Goal: Task Accomplishment & Management: Manage account settings

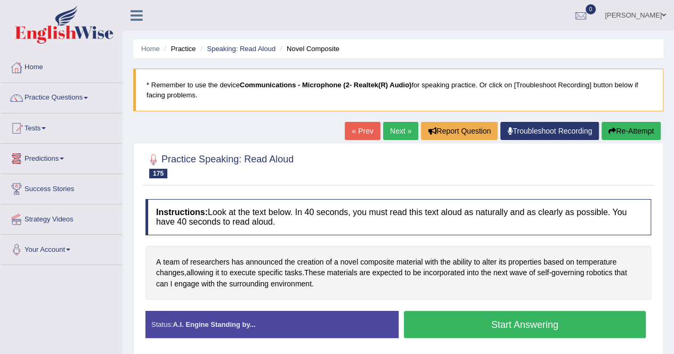
click at [29, 63] on link "Home" at bounding box center [61, 66] width 121 height 27
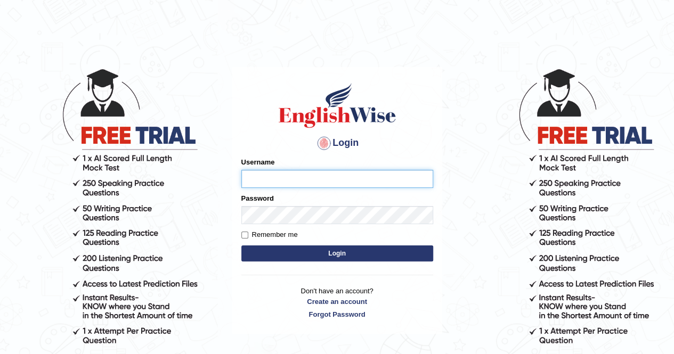
type input "AnjanH"
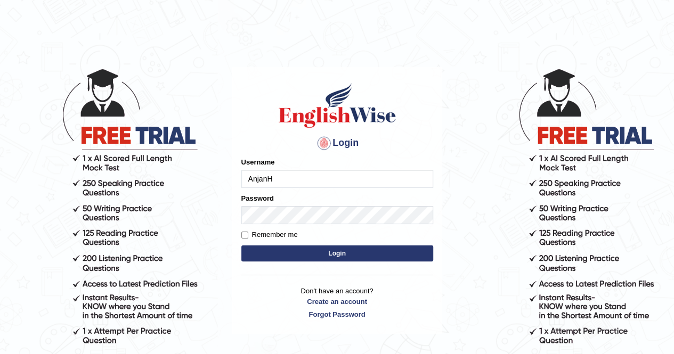
drag, startPoint x: 0, startPoint y: 0, endPoint x: 337, endPoint y: 252, distance: 421.2
click at [337, 252] on button "Login" at bounding box center [337, 254] width 192 height 16
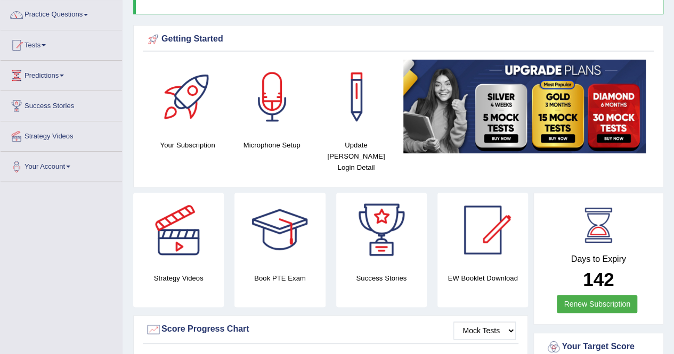
scroll to position [107, 0]
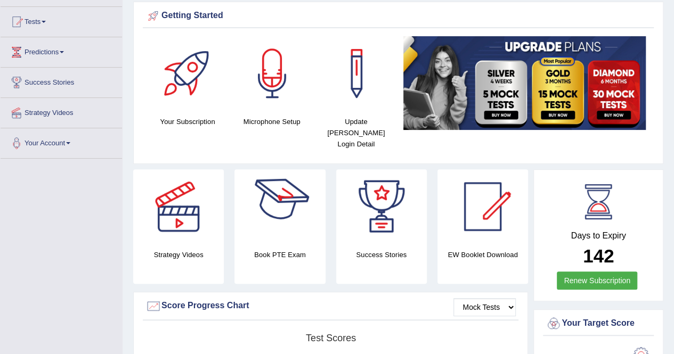
click at [303, 215] on div at bounding box center [279, 206] width 75 height 75
click at [290, 218] on div at bounding box center [279, 206] width 75 height 75
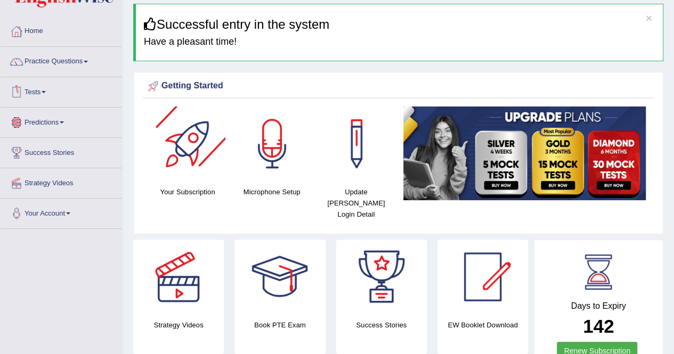
scroll to position [0, 0]
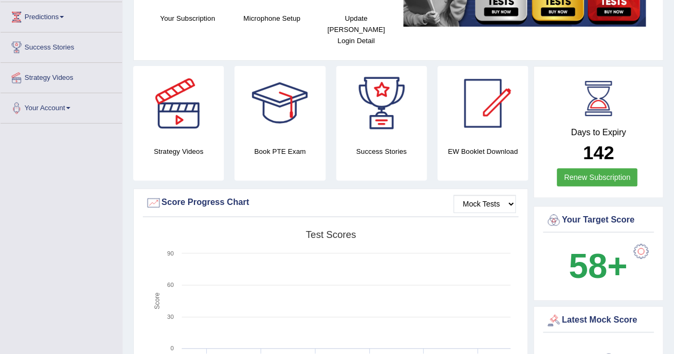
scroll to position [160, 0]
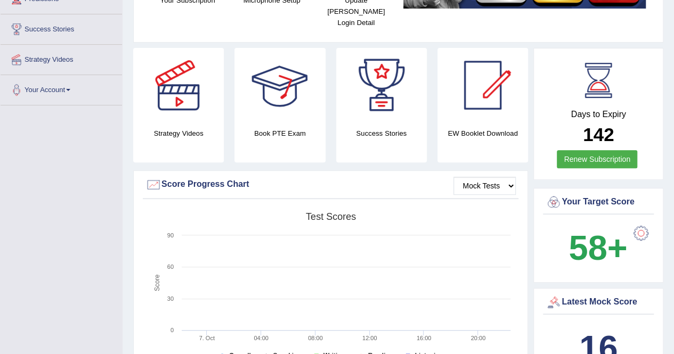
click at [284, 83] on div at bounding box center [279, 85] width 75 height 75
